Goal: Information Seeking & Learning: Check status

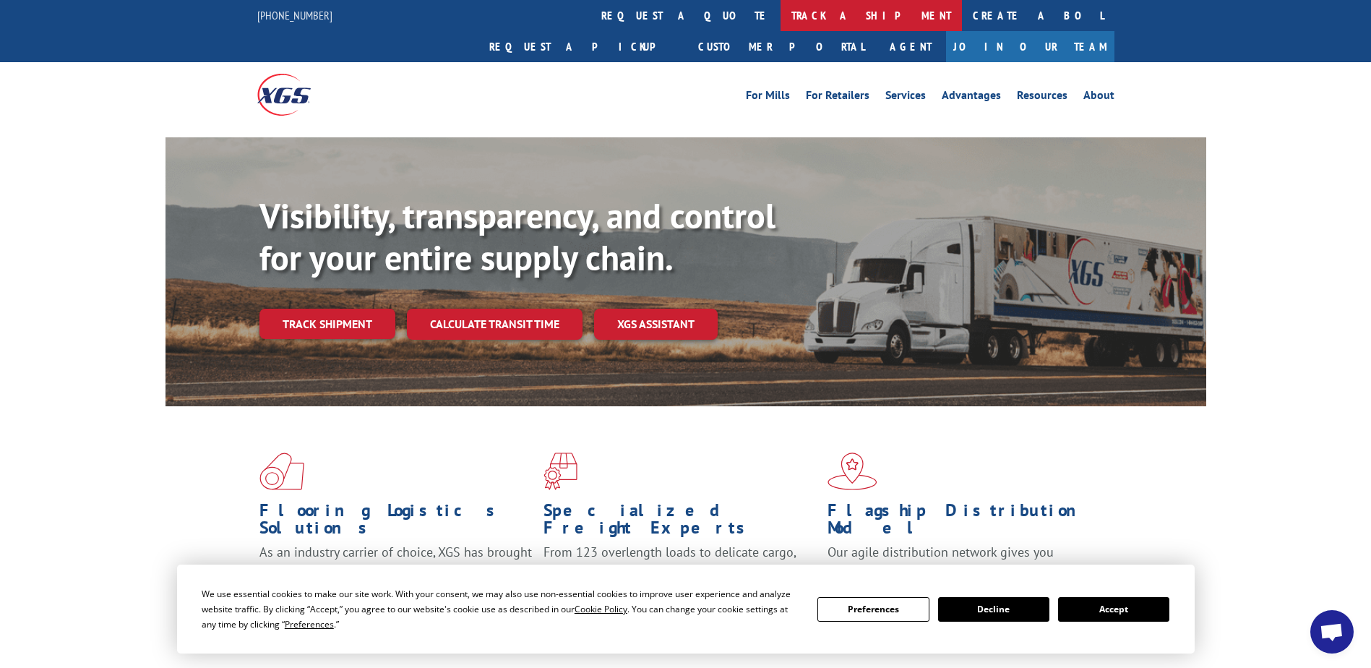
click at [780, 16] on link "track a shipment" at bounding box center [870, 15] width 181 height 31
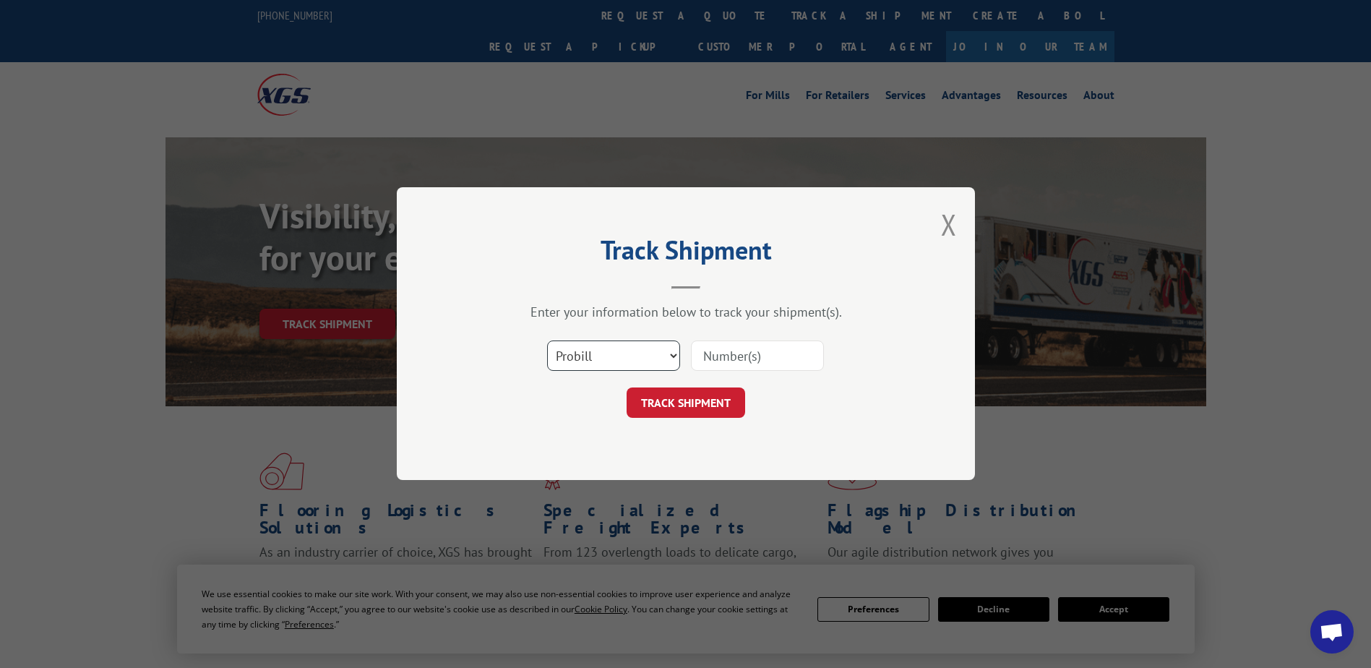
click at [632, 350] on select "Select category... Probill BOL PO" at bounding box center [613, 356] width 133 height 30
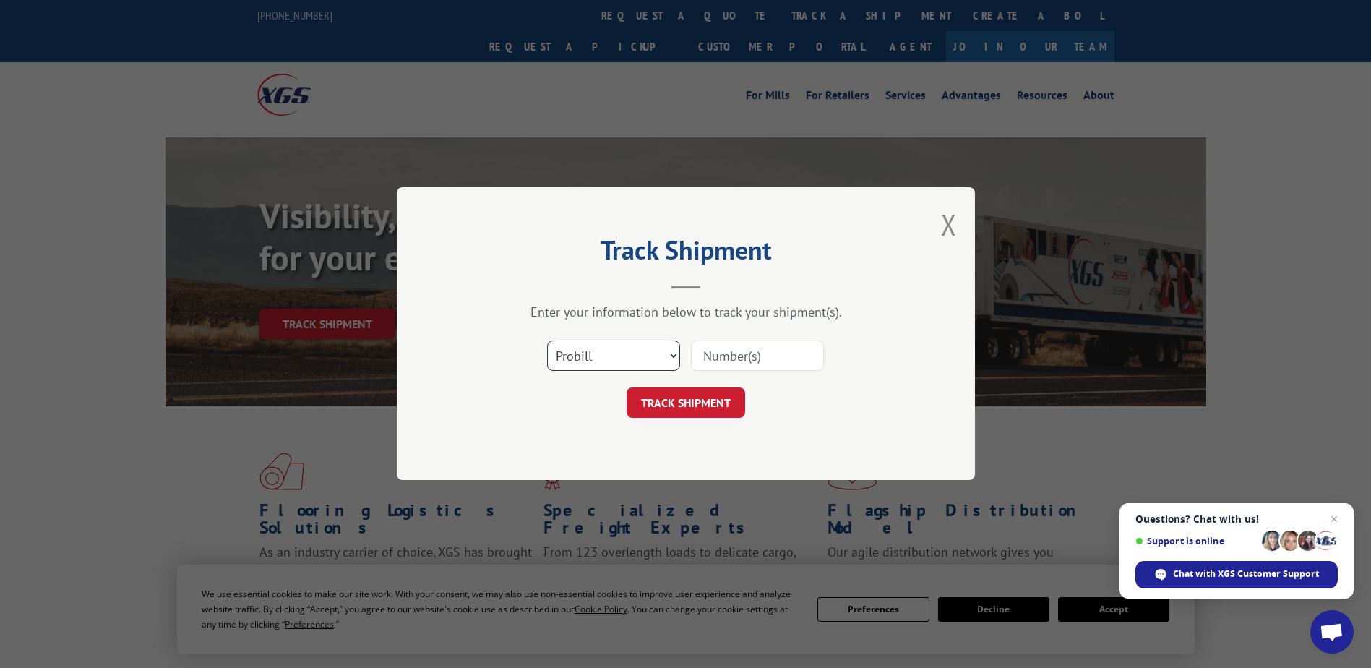
select select "bol"
click at [547, 341] on select "Select category... Probill BOL PO" at bounding box center [613, 356] width 133 height 30
click at [722, 363] on input at bounding box center [757, 356] width 133 height 30
type input "2855281"
click button "TRACK SHIPMENT" at bounding box center [685, 403] width 119 height 30
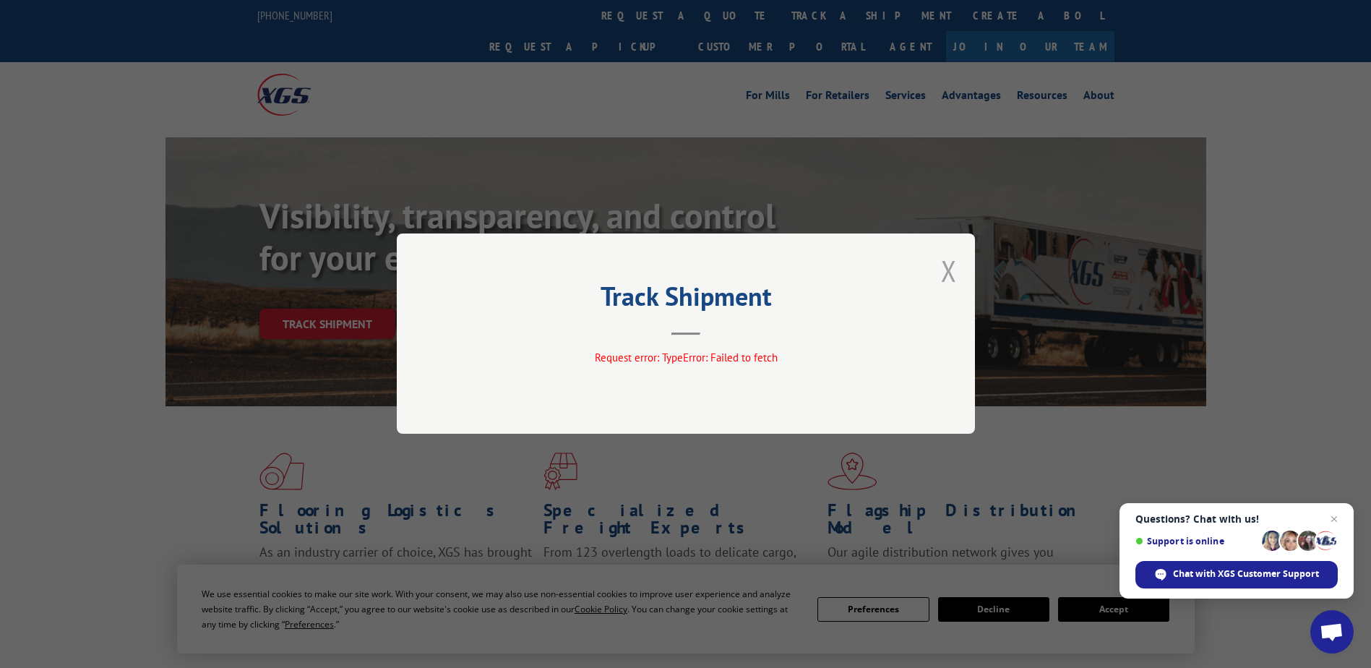
click at [951, 272] on button "Close modal" at bounding box center [949, 270] width 16 height 38
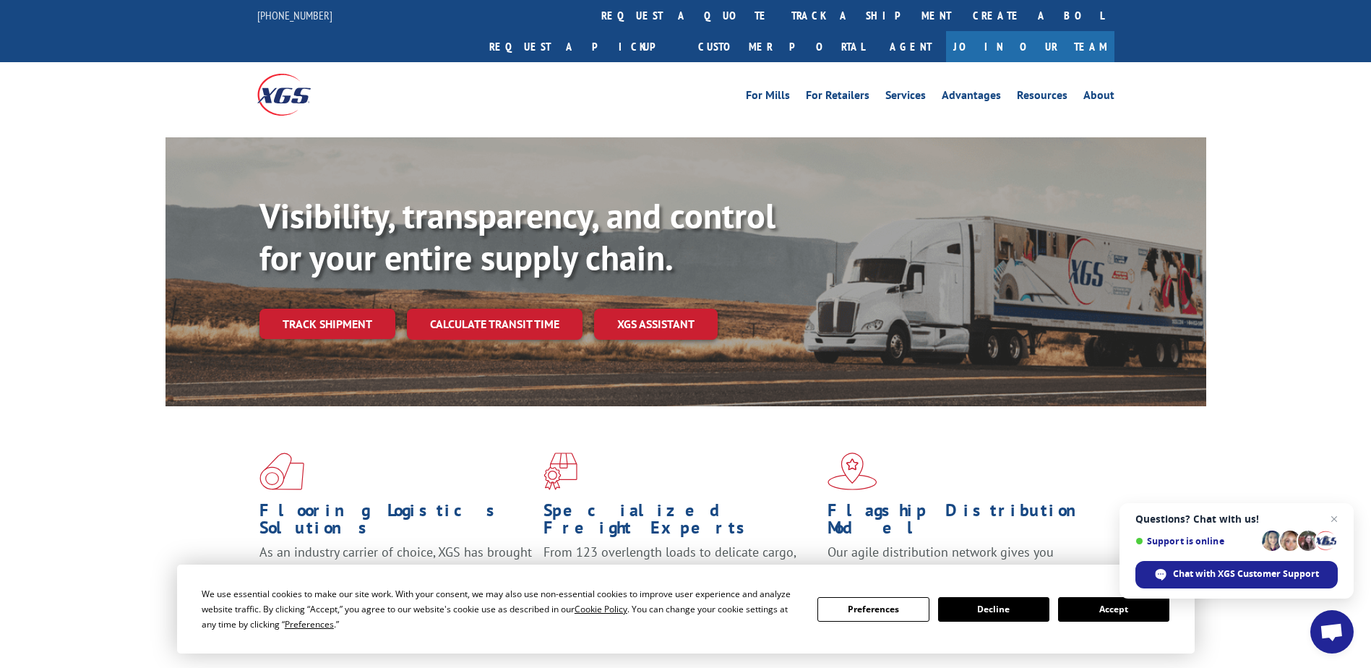
click at [780, 12] on link "track a shipment" at bounding box center [870, 15] width 181 height 31
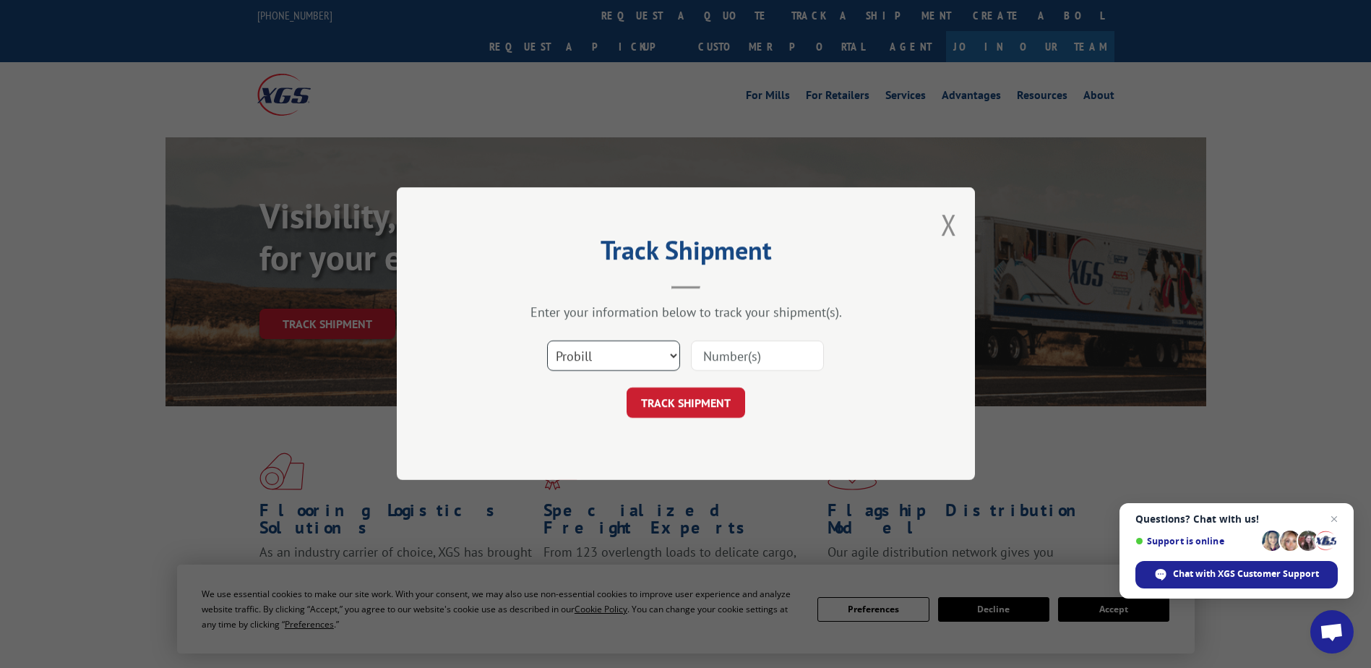
click at [627, 355] on select "Select category... Probill BOL PO" at bounding box center [613, 356] width 133 height 30
select select "bol"
click at [547, 341] on select "Select category... Probill BOL PO" at bounding box center [613, 356] width 133 height 30
click at [748, 352] on input at bounding box center [757, 356] width 133 height 30
type input "2855281"
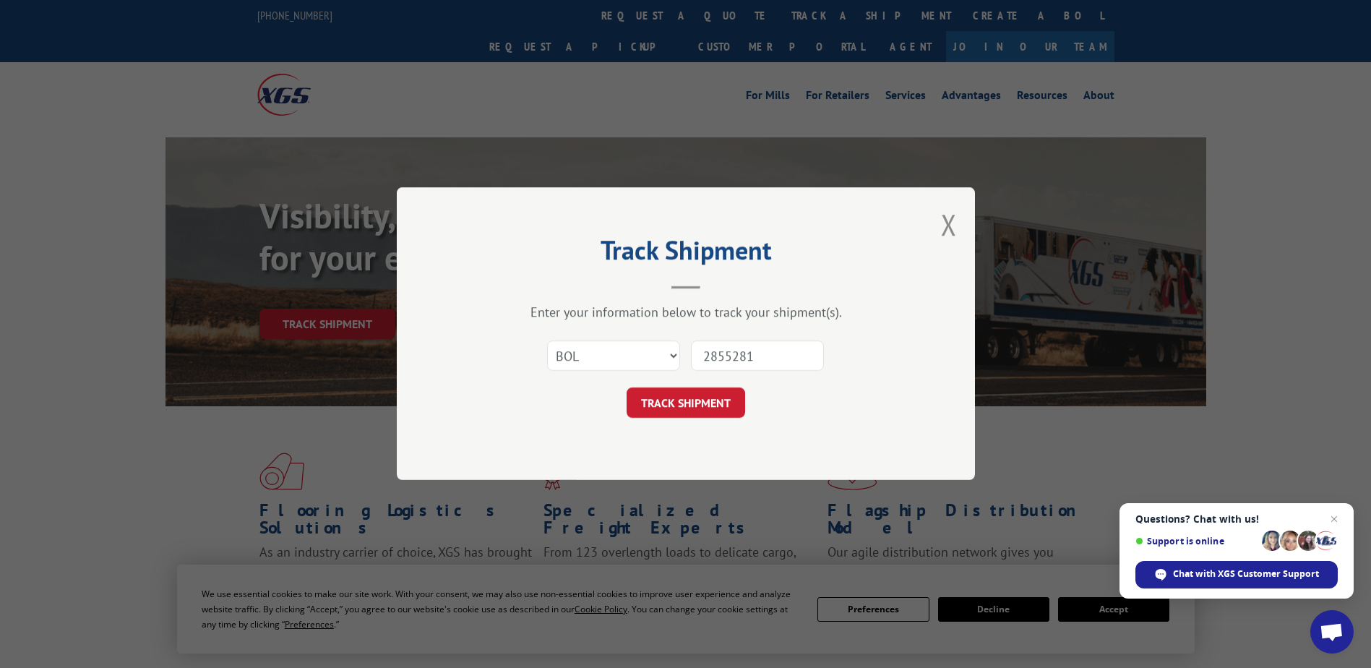
click button "TRACK SHIPMENT" at bounding box center [685, 403] width 119 height 30
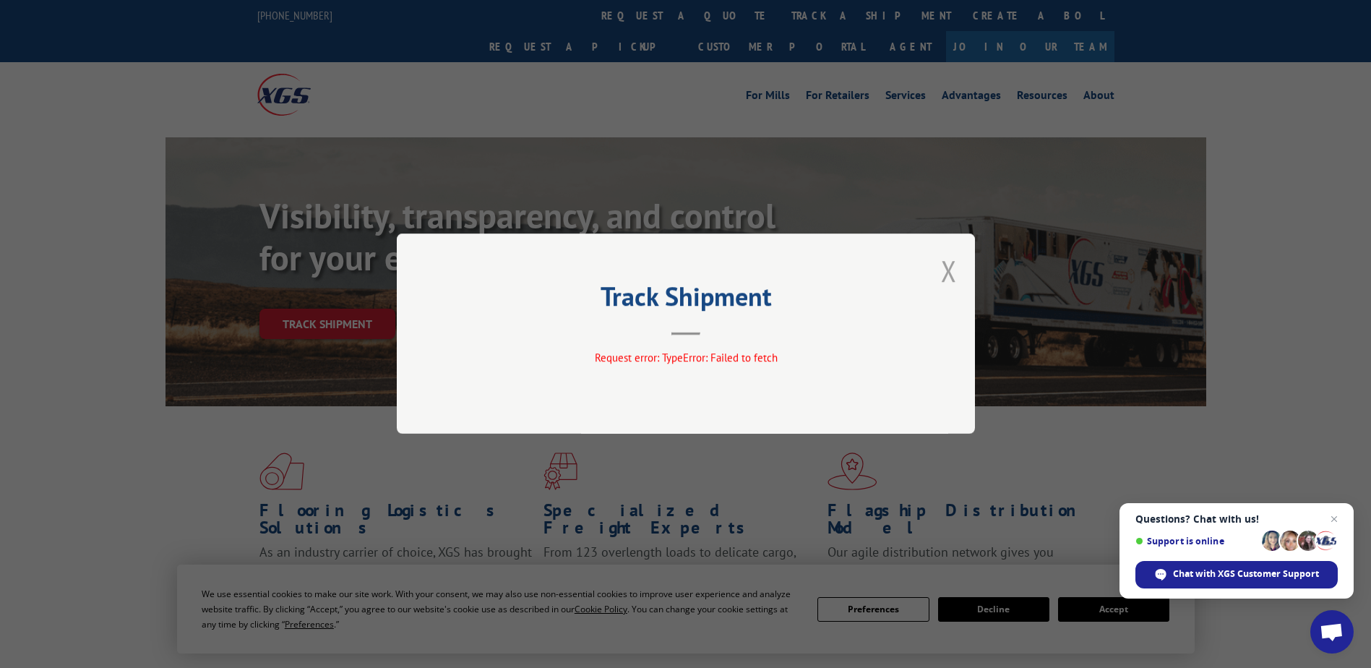
click at [946, 269] on button "Close modal" at bounding box center [949, 270] width 16 height 38
